Goal: Task Accomplishment & Management: Use online tool/utility

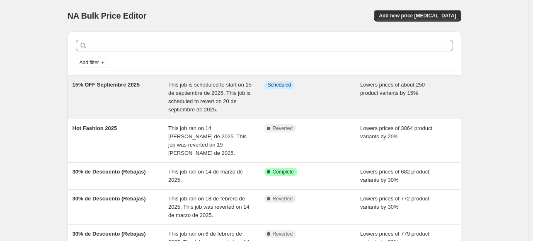
click at [216, 106] on span "This job is scheduled to start on 15 de septiembre de 2025. This job is schedul…" at bounding box center [209, 97] width 83 height 31
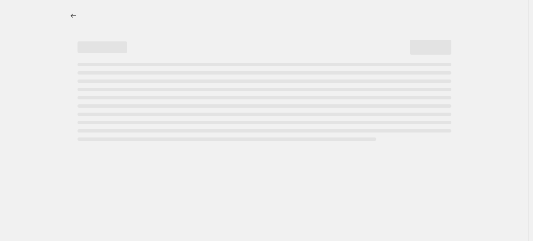
select select "percentage"
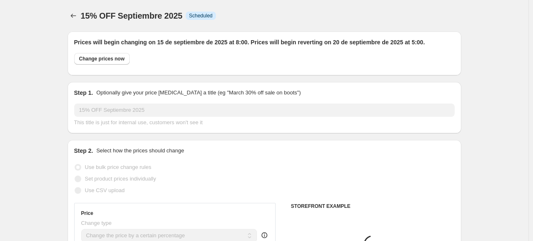
select select "collection"
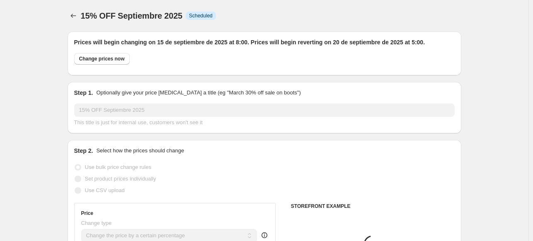
select select "collection"
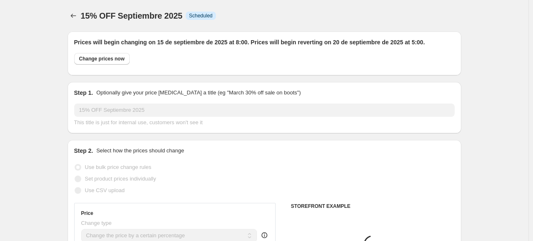
select select "collection"
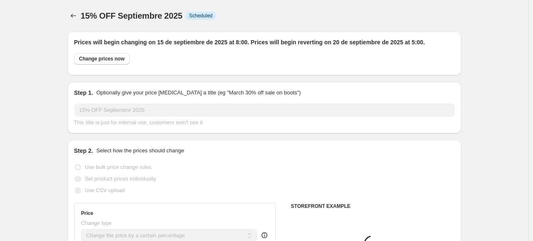
select select "collection"
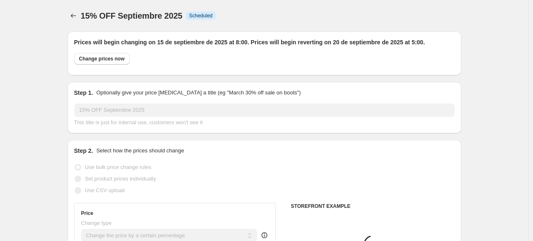
select select "collection"
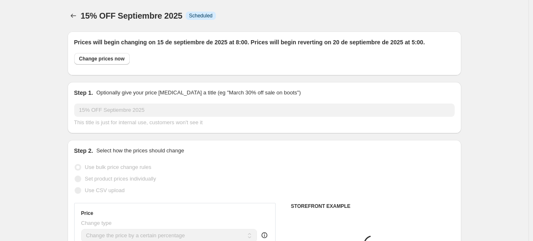
select select "collection"
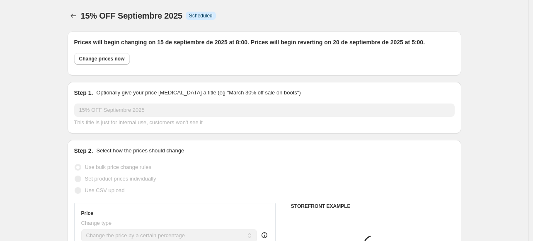
select select "collection"
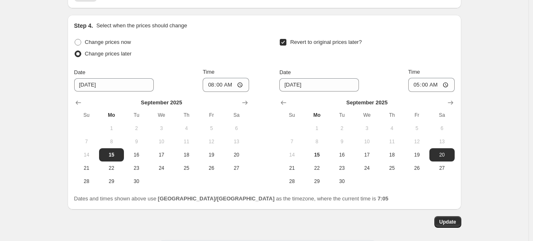
scroll to position [1437, 0]
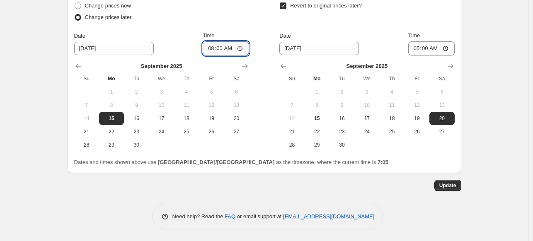
click at [209, 49] on input "08:00" at bounding box center [226, 48] width 46 height 14
type input "07:30"
click at [447, 187] on span "Update" at bounding box center [447, 185] width 17 height 7
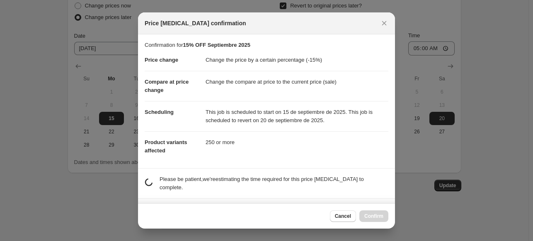
scroll to position [31, 0]
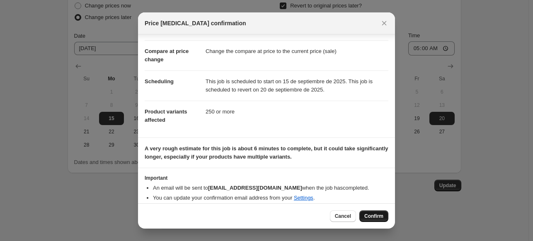
click at [387, 216] on button "Confirm" at bounding box center [373, 217] width 29 height 12
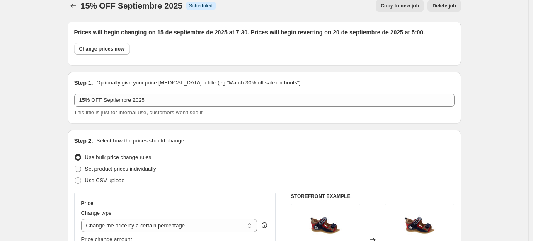
scroll to position [0, 0]
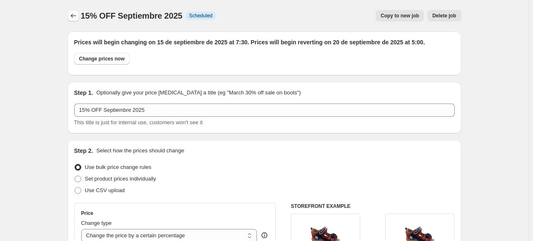
click at [76, 16] on icon "Price change jobs" at bounding box center [73, 16] width 8 height 8
